Goal: Information Seeking & Learning: Learn about a topic

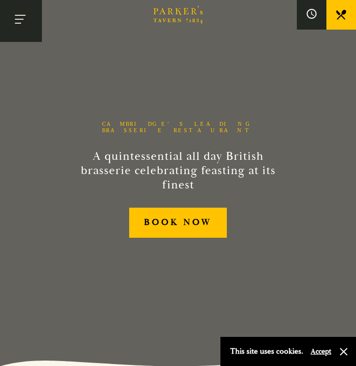
click at [28, 22] on button "Toggle navigation" at bounding box center [21, 21] width 42 height 42
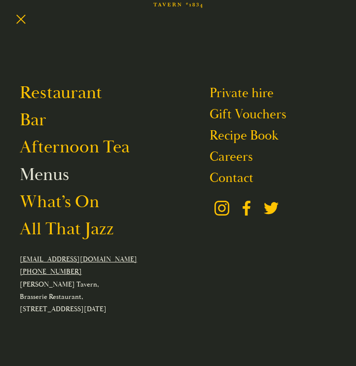
click at [52, 174] on link "Menus" at bounding box center [44, 175] width 49 height 22
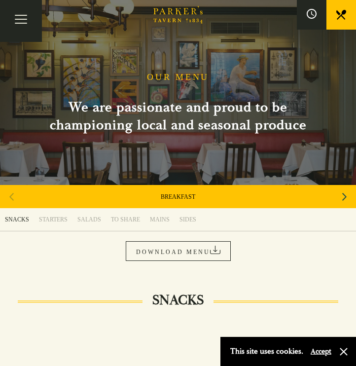
click at [346, 196] on div "Next slide" at bounding box center [344, 197] width 13 height 22
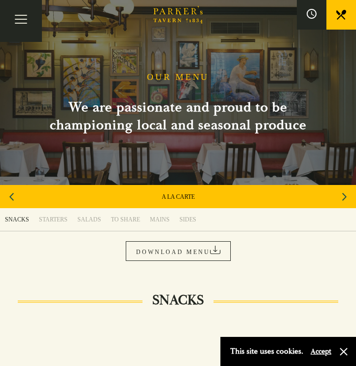
click at [346, 196] on div "Next slide" at bounding box center [344, 197] width 13 height 22
click at [11, 199] on icon "Previous slide" at bounding box center [11, 197] width 4 height 22
click at [341, 193] on div "Next slide" at bounding box center [344, 197] width 13 height 22
click at [176, 202] on div "DESSERT" at bounding box center [178, 196] width 356 height 23
click at [176, 198] on link "DESSERT" at bounding box center [178, 197] width 25 height 8
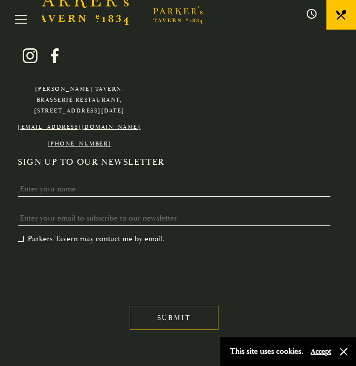
scroll to position [2025, 0]
